Goal: Information Seeking & Learning: Find specific fact

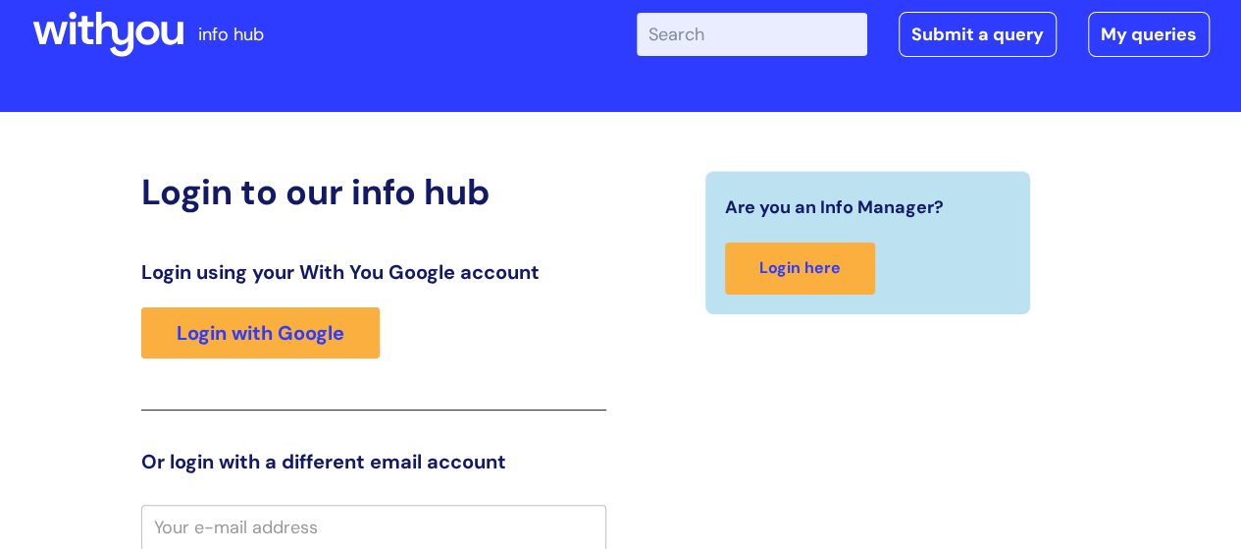
scroll to position [43, 0]
click at [761, 30] on input "Enter your search term here..." at bounding box center [752, 34] width 231 height 43
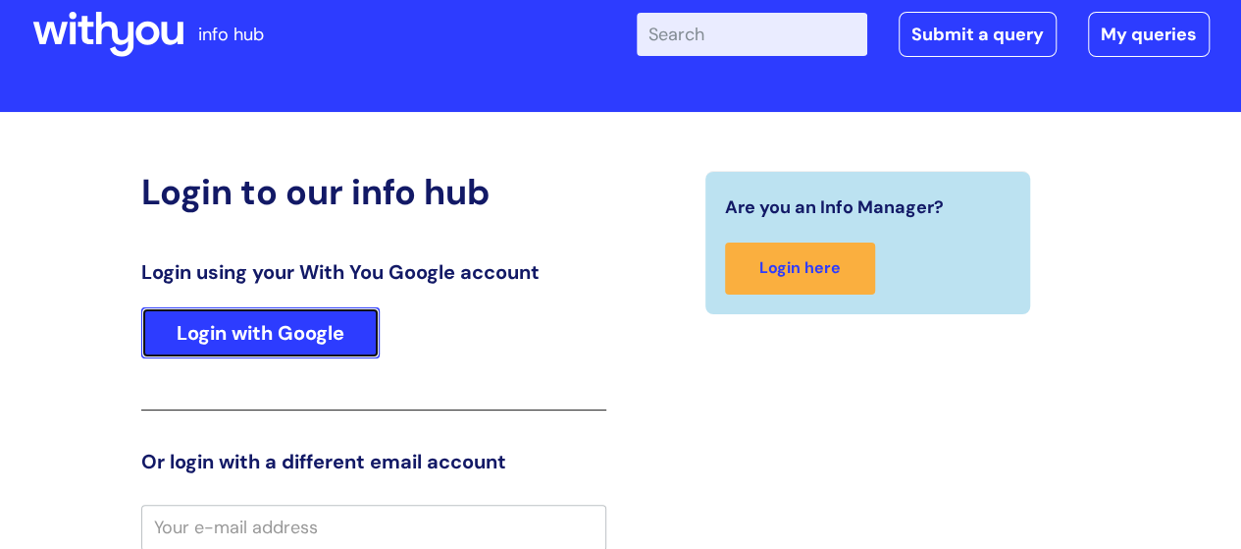
click at [275, 320] on link "Login with Google" at bounding box center [260, 332] width 238 height 51
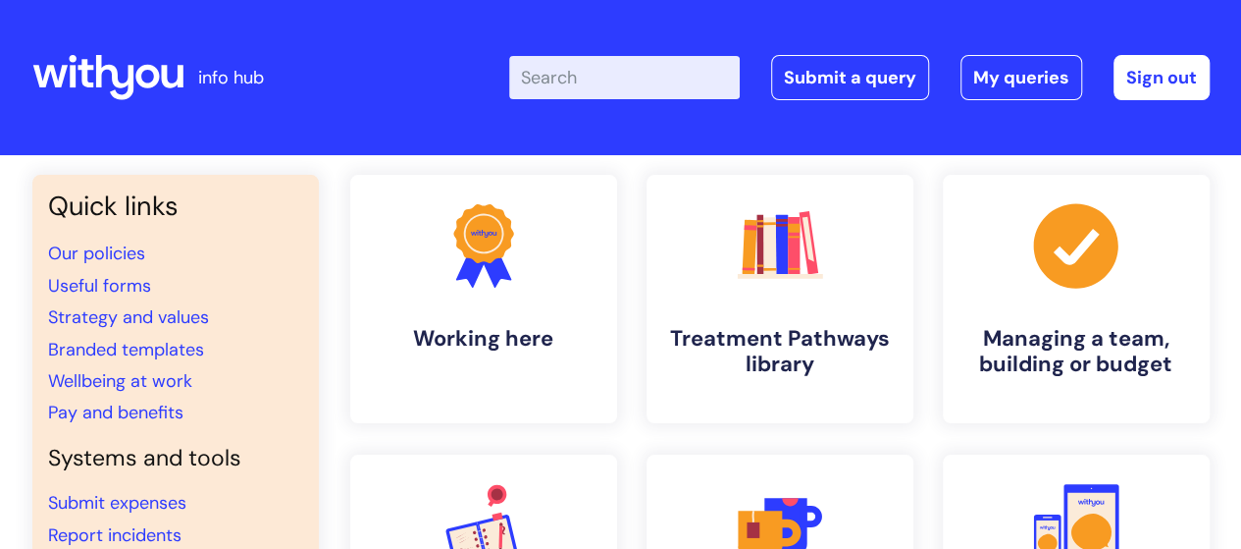
click at [611, 83] on input "Enter your search term here..." at bounding box center [624, 77] width 231 height 43
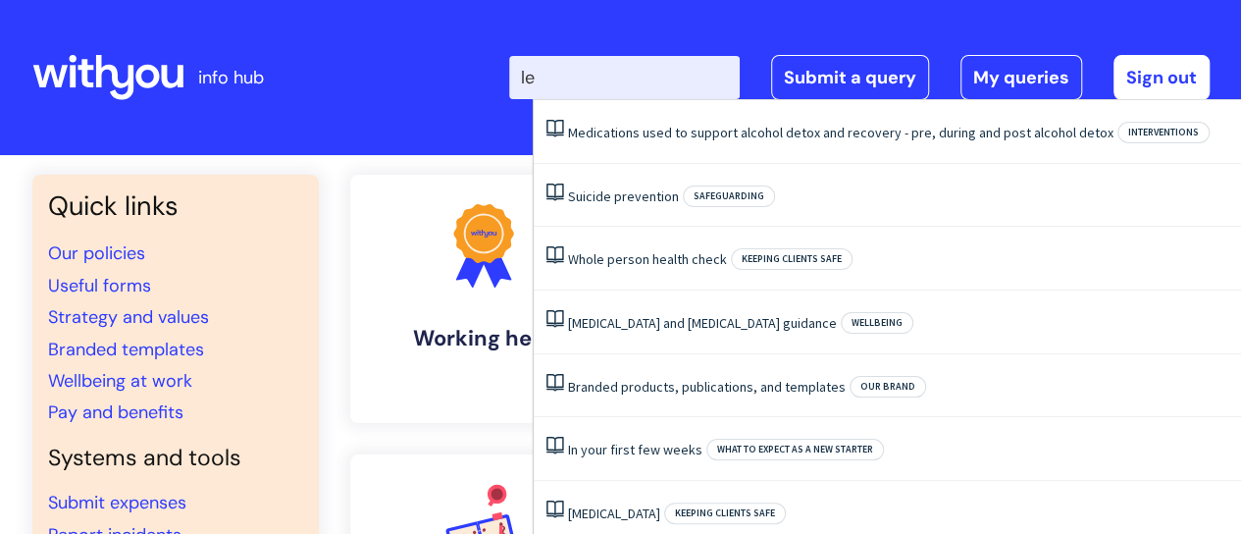
type input "l"
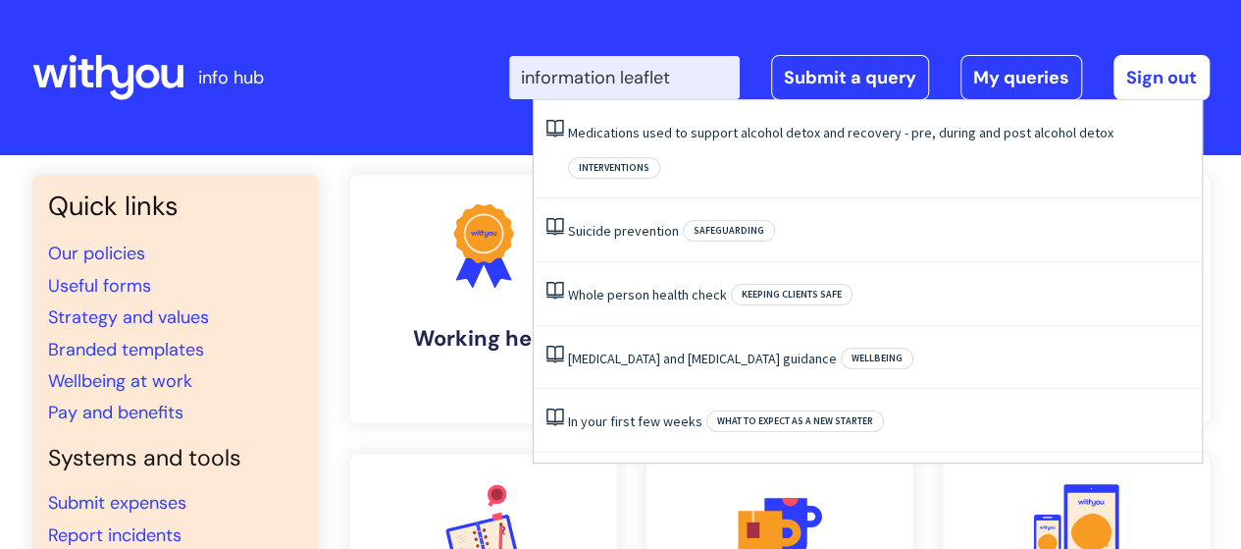
type input "information leaflet"
click button "Search" at bounding box center [0, 0] width 0 height 0
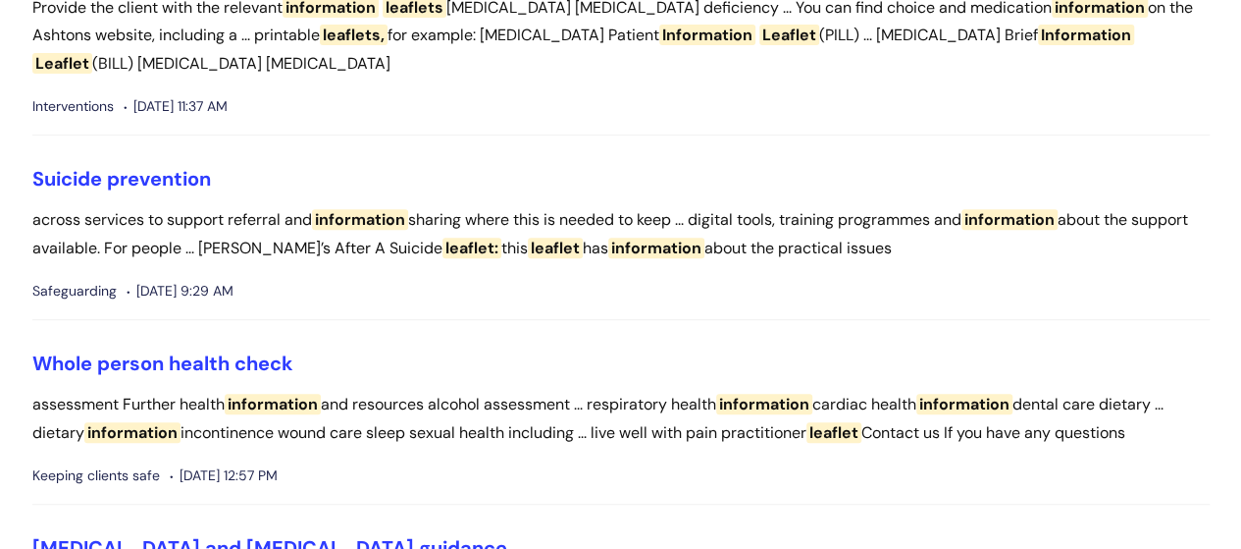
scroll to position [294, 0]
